Goal: Information Seeking & Learning: Learn about a topic

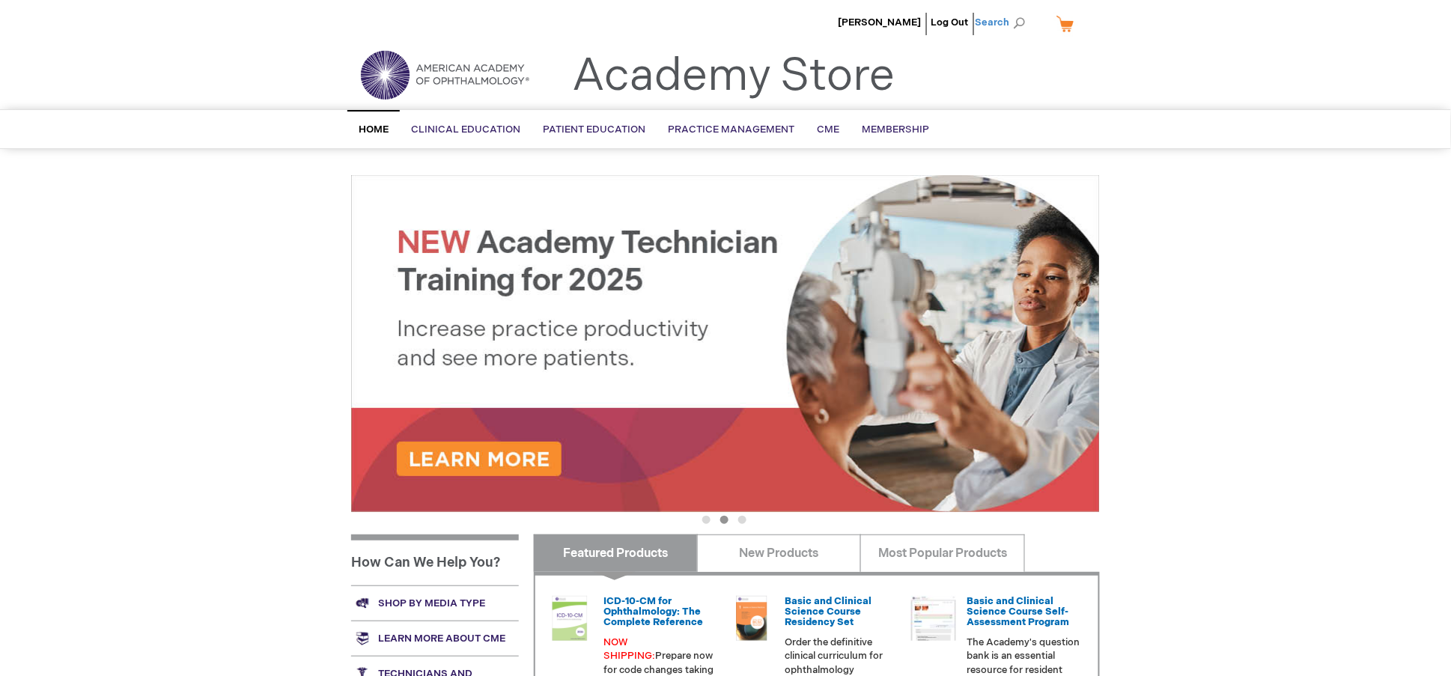
click at [1011, 28] on span "Search" at bounding box center [1004, 22] width 57 height 30
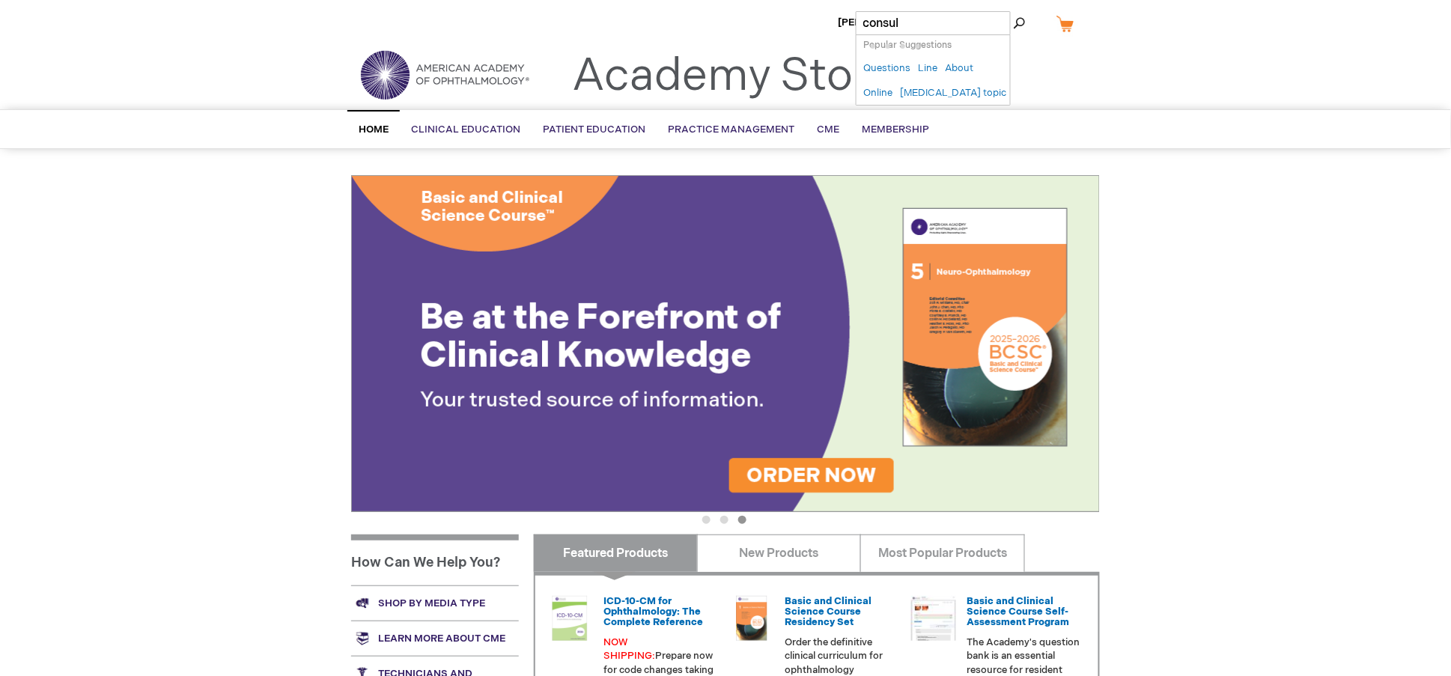
type input "consult"
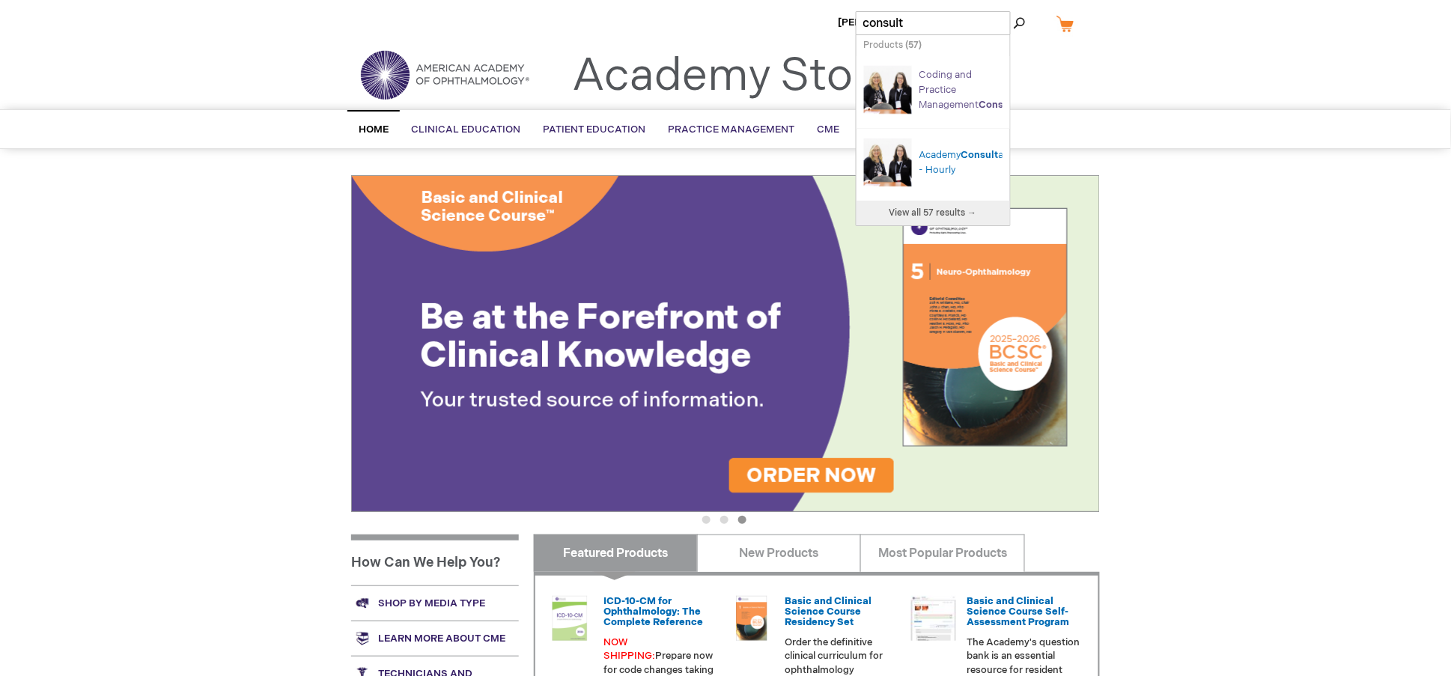
click at [922, 86] on link "Coding and Practice Management Consult ations" at bounding box center [983, 90] width 126 height 42
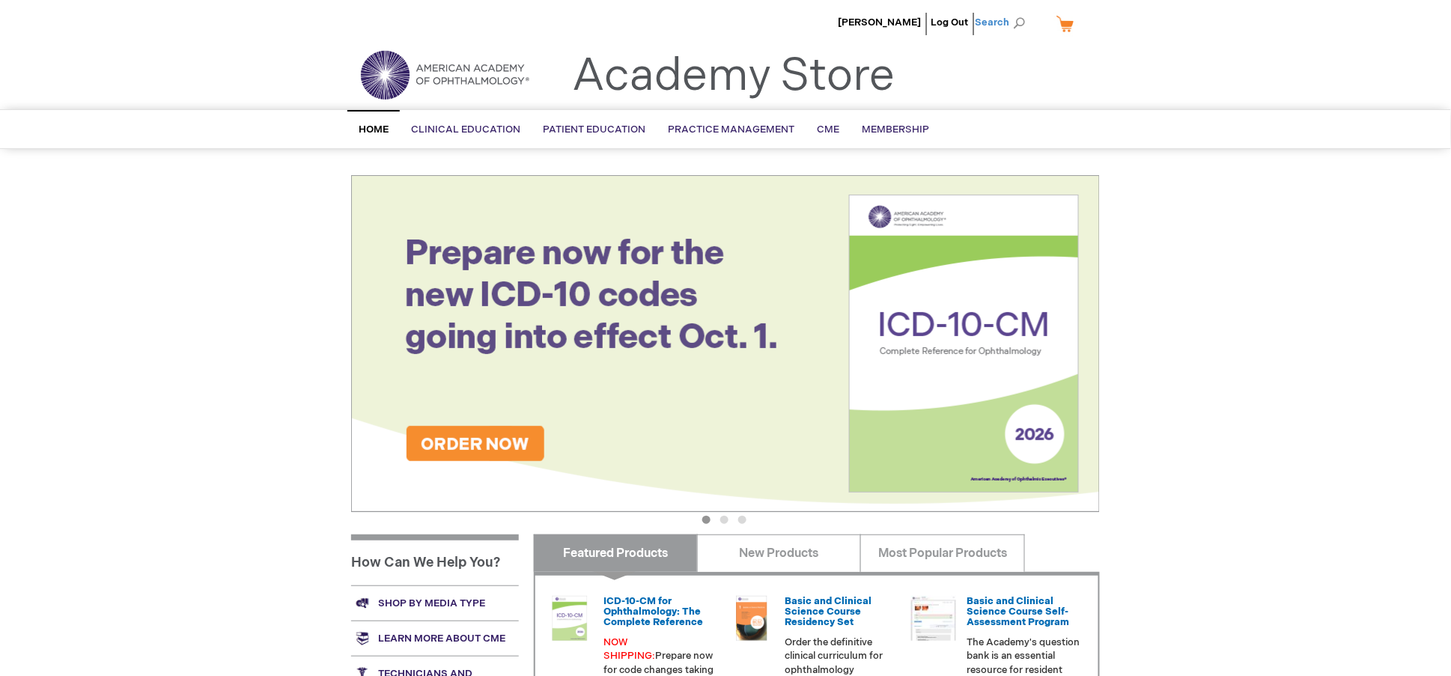
click at [997, 19] on span "Search" at bounding box center [1004, 22] width 57 height 30
click at [929, 25] on input "consult" at bounding box center [933, 23] width 155 height 24
click at [1082, 69] on div "Toggle Nav Academy Store" at bounding box center [725, 80] width 771 height 57
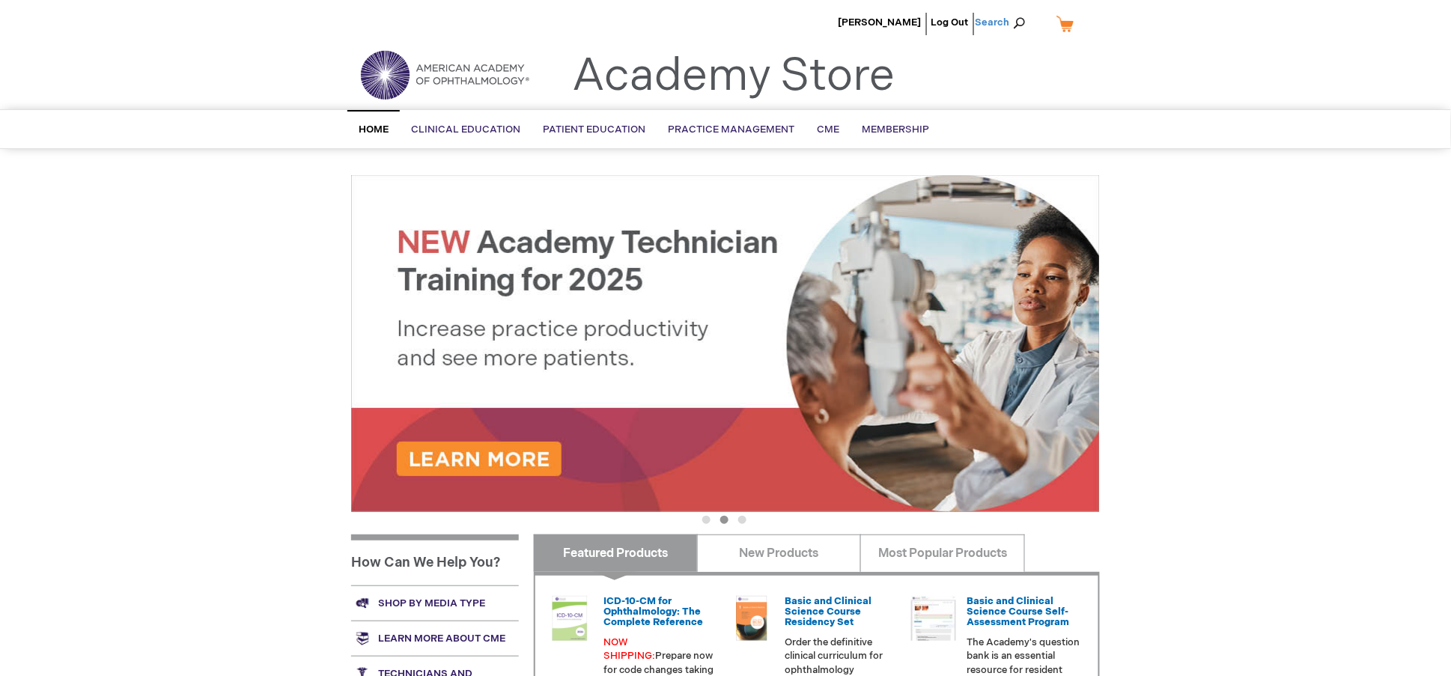
click at [991, 20] on span "Search" at bounding box center [1004, 22] width 57 height 30
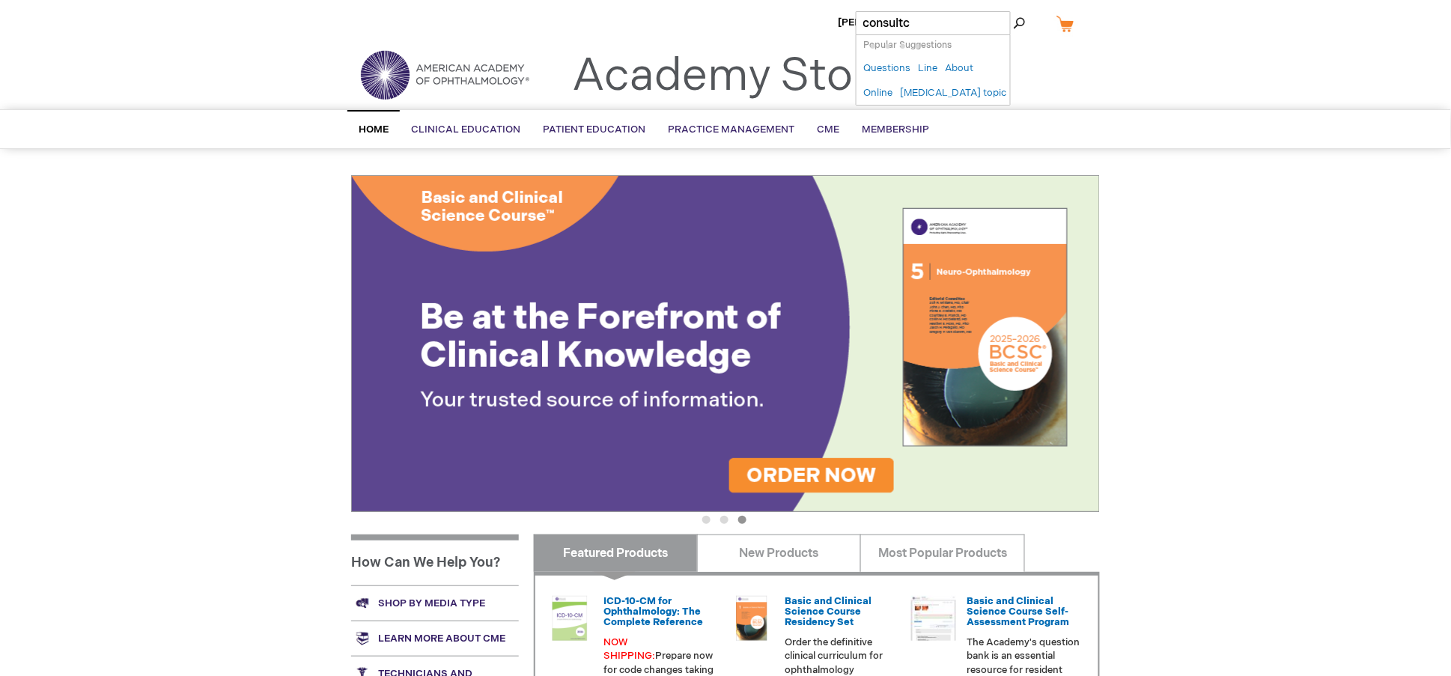
type input "consult"
click at [1014, 11] on button "Search" at bounding box center [1020, 23] width 12 height 24
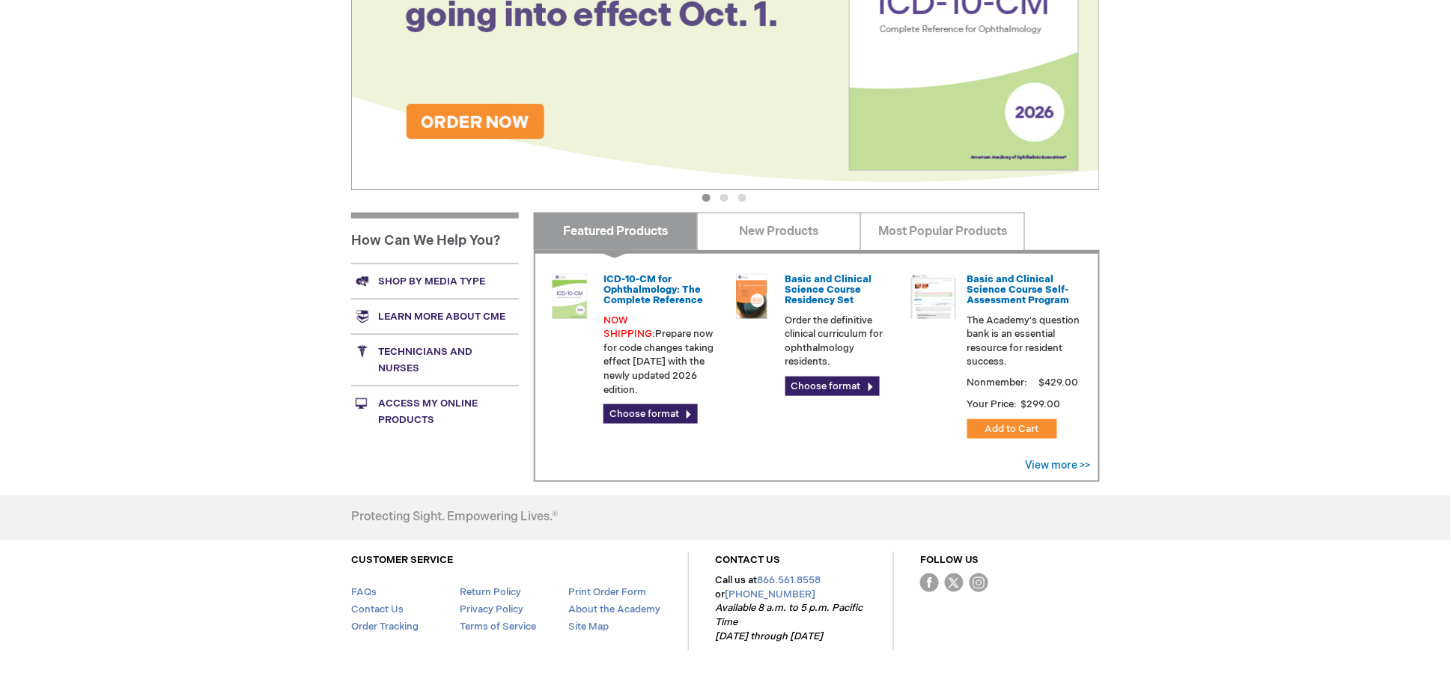
scroll to position [377, 0]
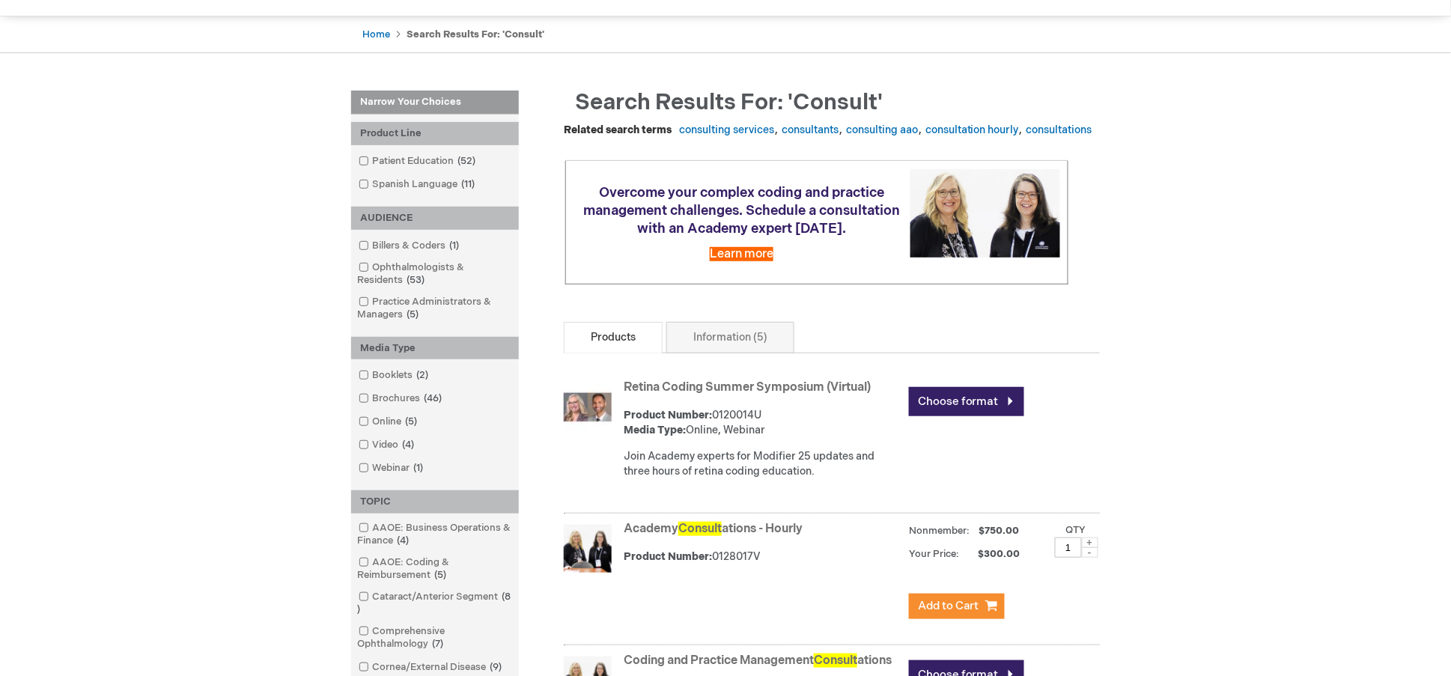
scroll to position [281, 0]
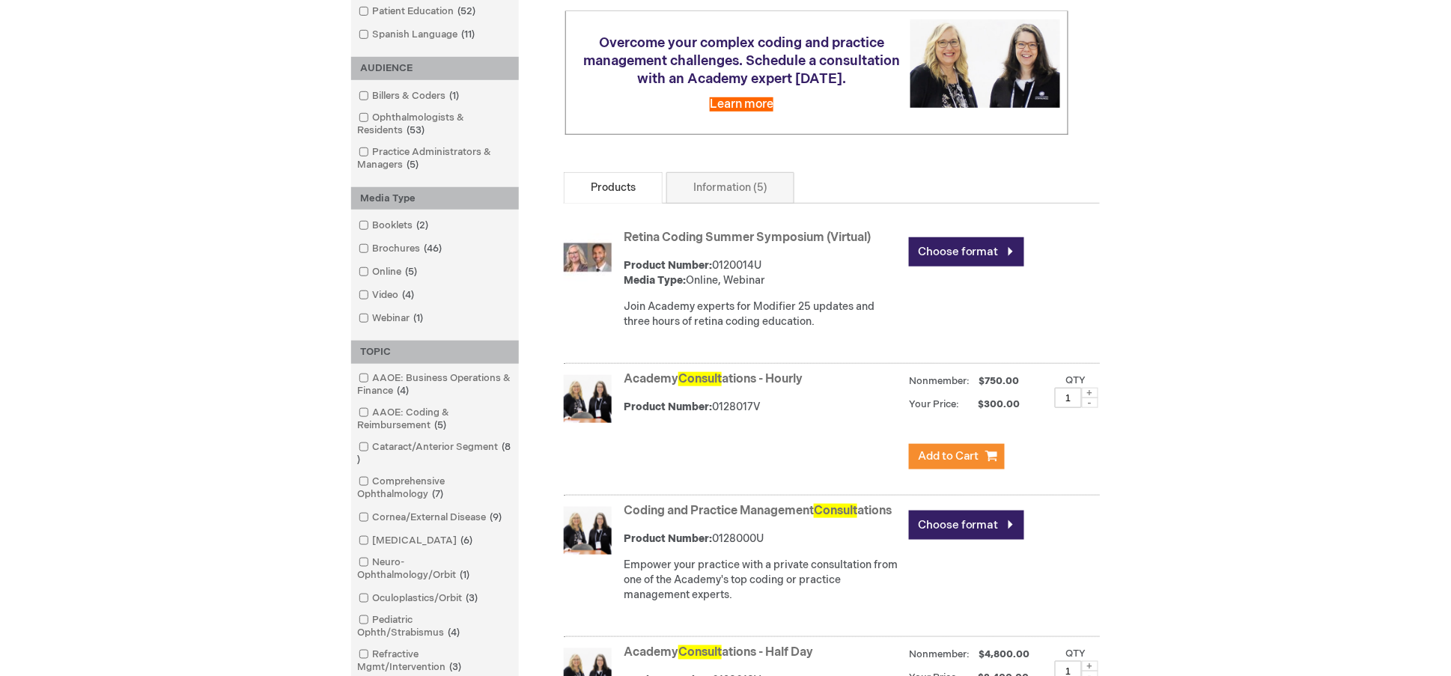
click at [694, 518] on link "Coding and Practice Management Consult ations" at bounding box center [758, 511] width 268 height 14
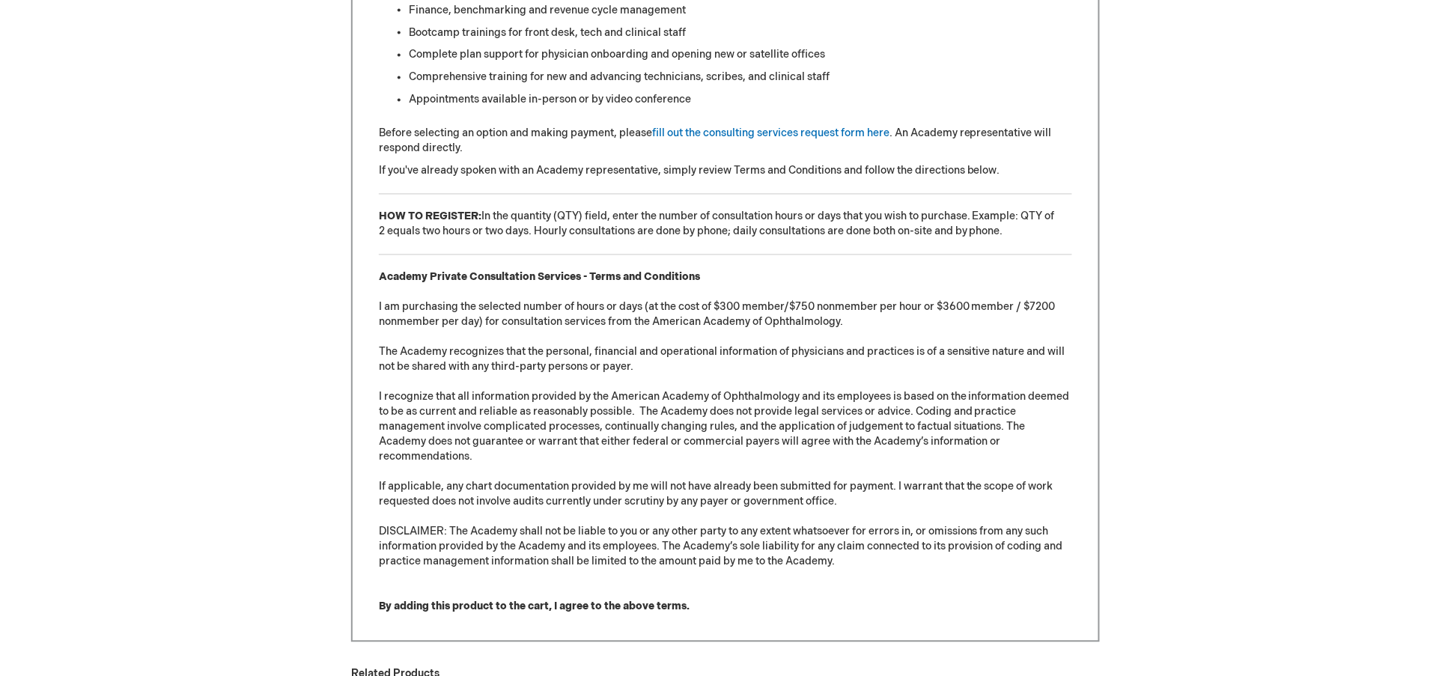
scroll to position [936, 0]
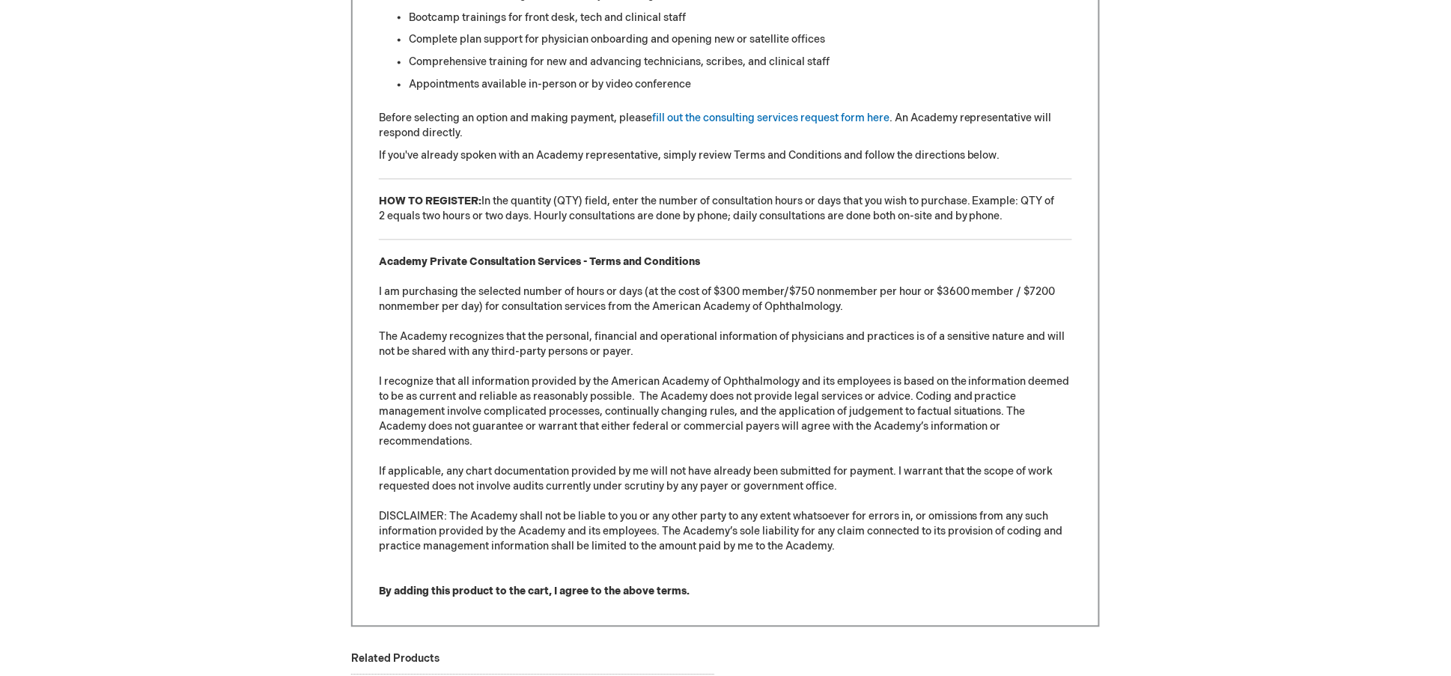
click at [1082, 260] on div "Joy and the Academy team's review of our charts helped provide appropriate guid…" at bounding box center [725, 207] width 749 height 842
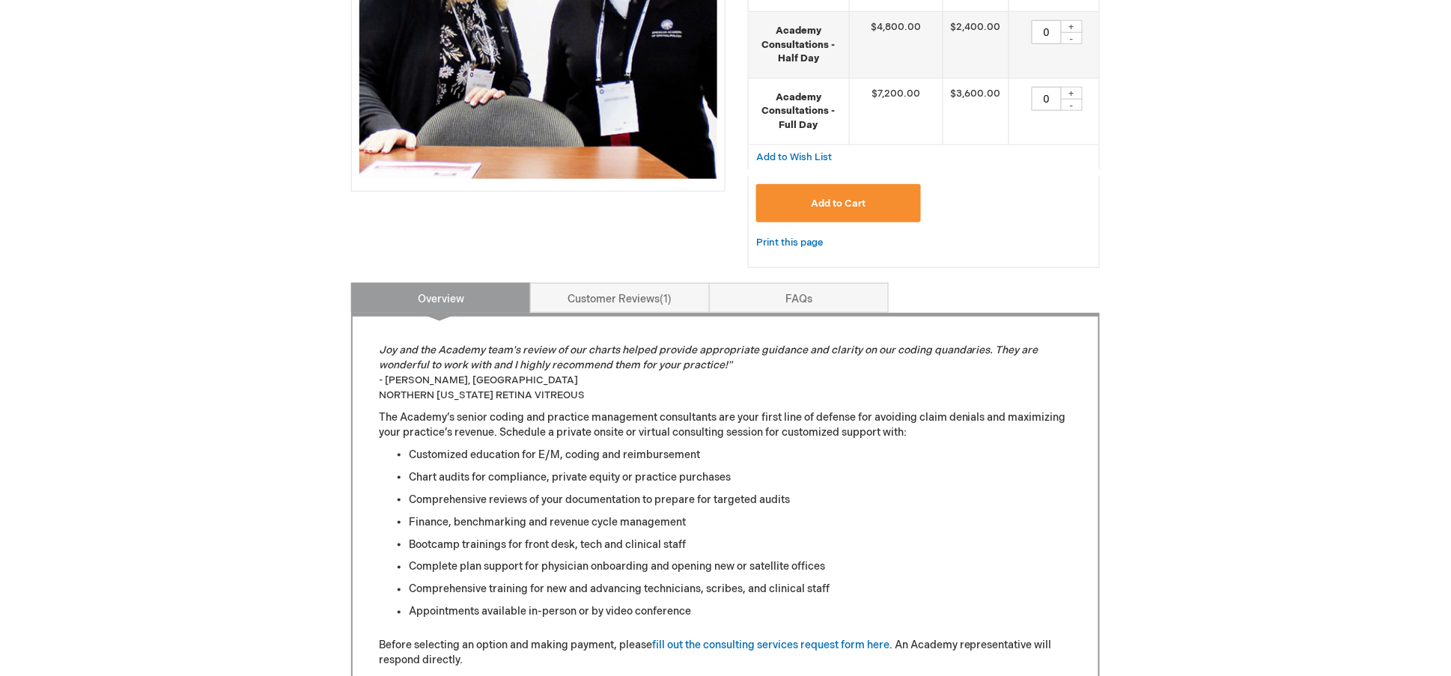
scroll to position [94, 0]
